Goal: Information Seeking & Learning: Learn about a topic

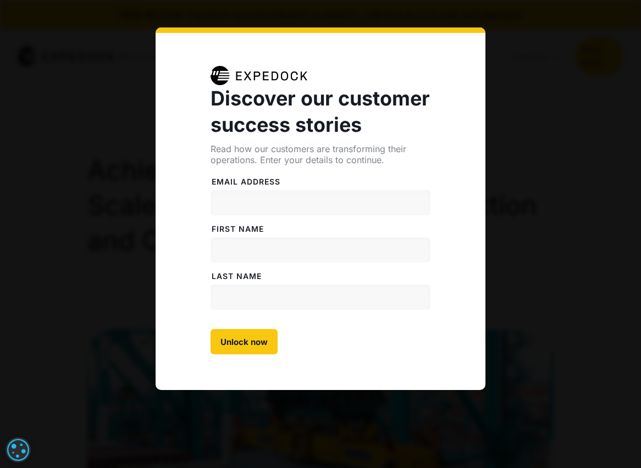
select select
click at [455, 39] on div "Discover our customer success stories Read how our customers are transforming t…" at bounding box center [321, 208] width 330 height 363
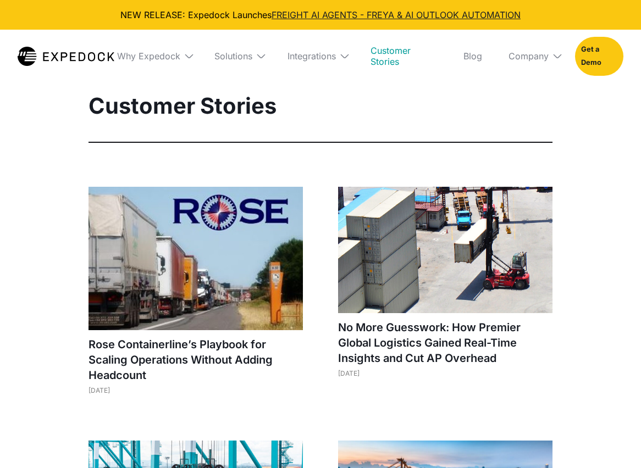
select select
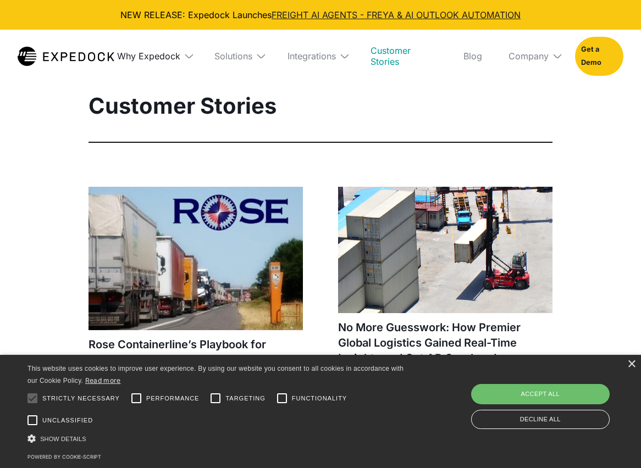
click at [171, 59] on div "Why Expedock" at bounding box center [148, 56] width 63 height 11
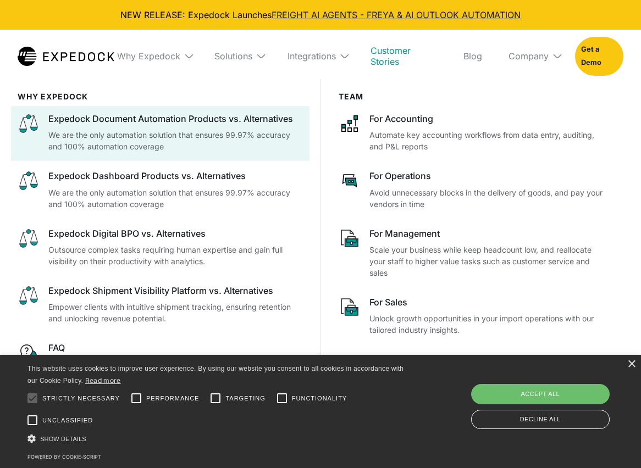
click at [178, 123] on div "Expedock Document Automation Products vs. Alternatives" at bounding box center [175, 119] width 254 height 12
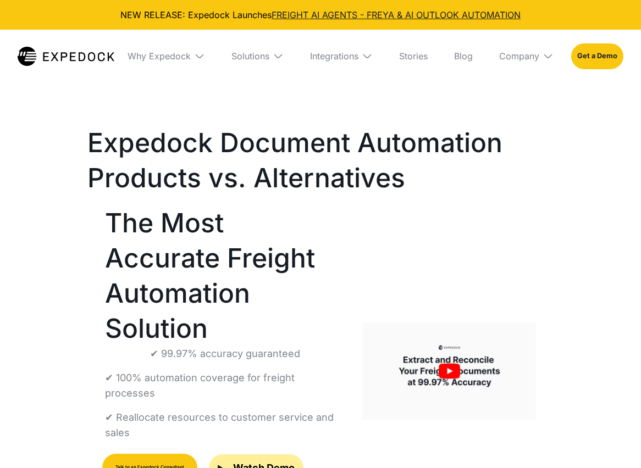
select select
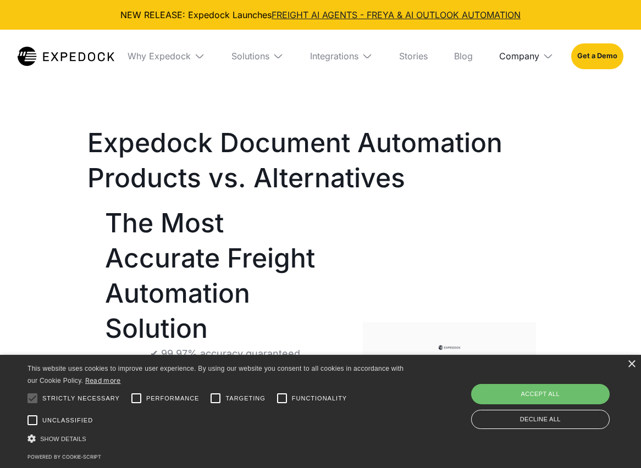
click at [531, 60] on div "Company" at bounding box center [519, 56] width 40 height 11
click at [527, 91] on link "About Us" at bounding box center [526, 96] width 72 height 29
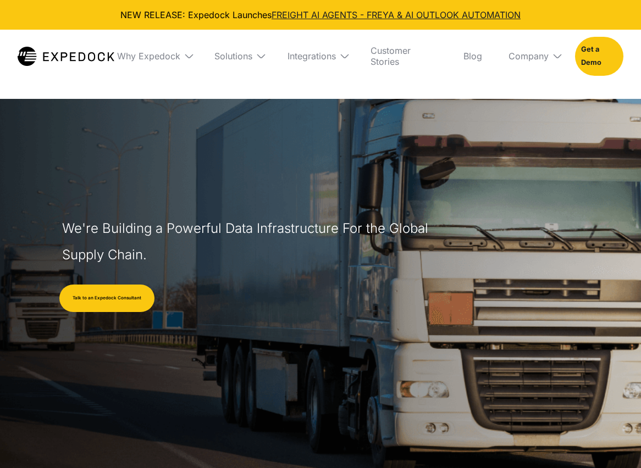
select select
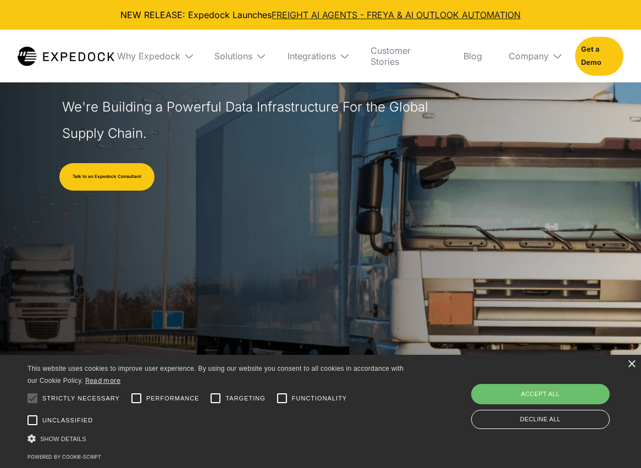
scroll to position [356, 0]
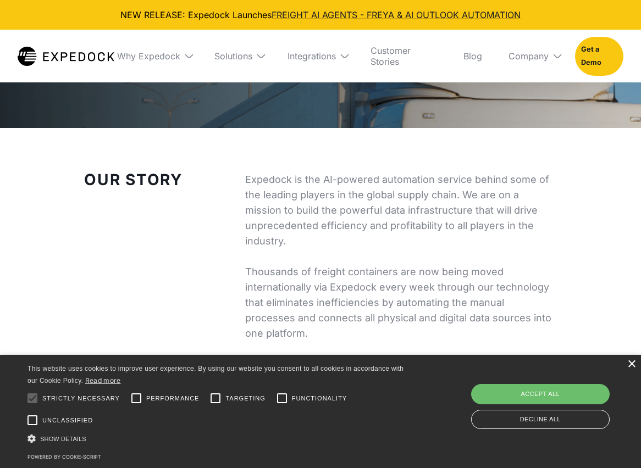
click at [629, 365] on div "×" at bounding box center [631, 365] width 8 height 8
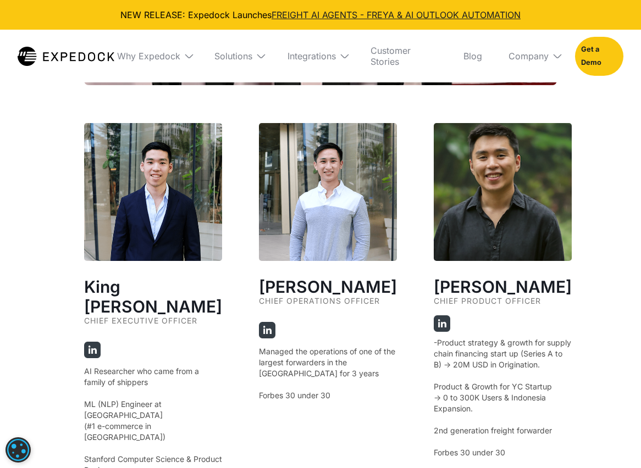
scroll to position [1965, 0]
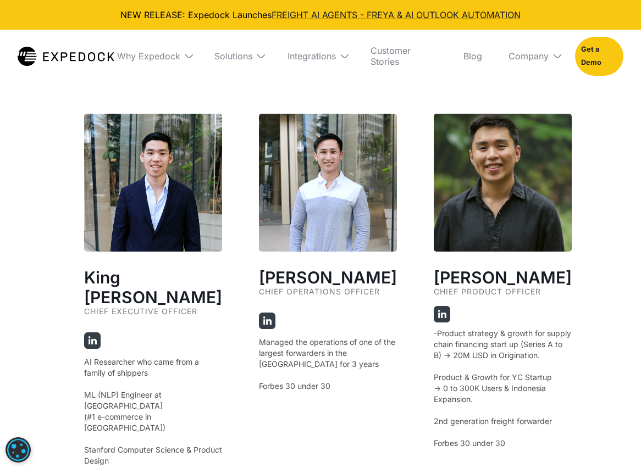
click at [93, 333] on img at bounding box center [92, 341] width 16 height 16
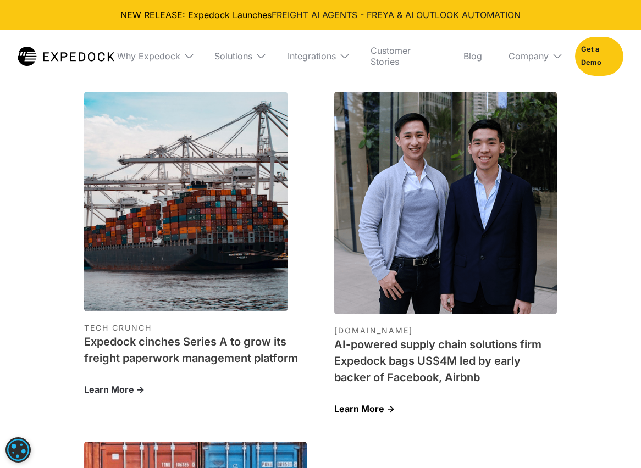
scroll to position [3400, 0]
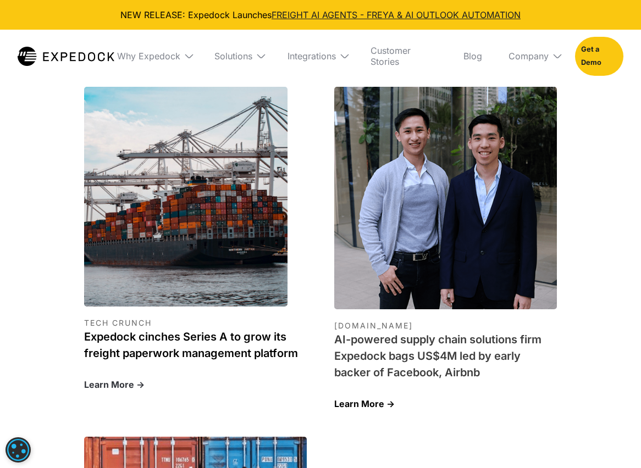
click at [216, 329] on h1 "Expedock cinches Series A to grow its freight paperwork management platform" at bounding box center [195, 345] width 223 height 33
